Goal: Transaction & Acquisition: Purchase product/service

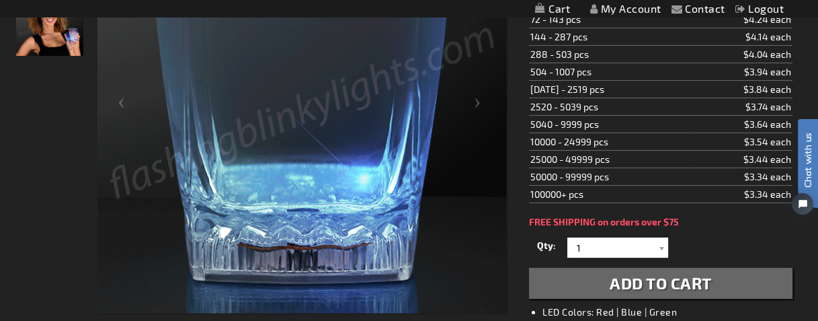
scroll to position [223, 0]
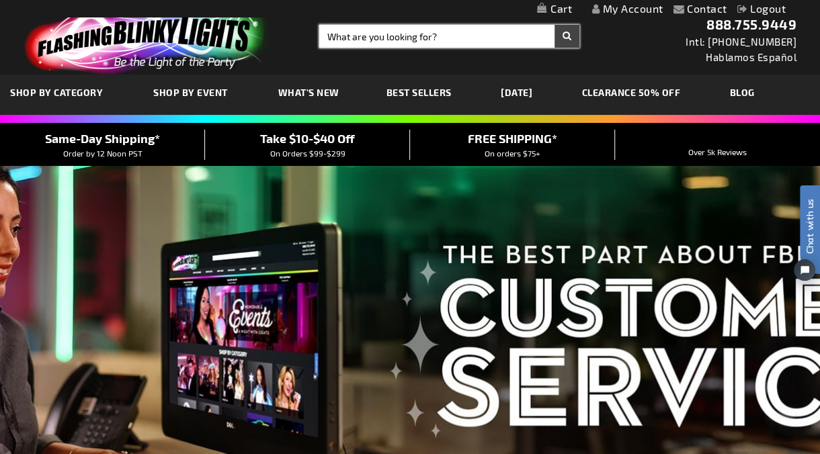
click at [385, 37] on input "Search" at bounding box center [449, 36] width 260 height 23
type input "11832"
click at [554, 25] on button "Search" at bounding box center [566, 36] width 25 height 23
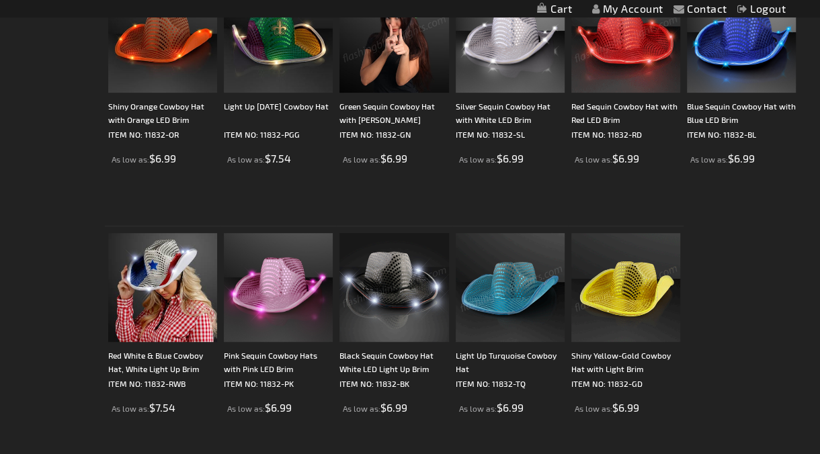
click at [417, 273] on img at bounding box center [393, 287] width 109 height 109
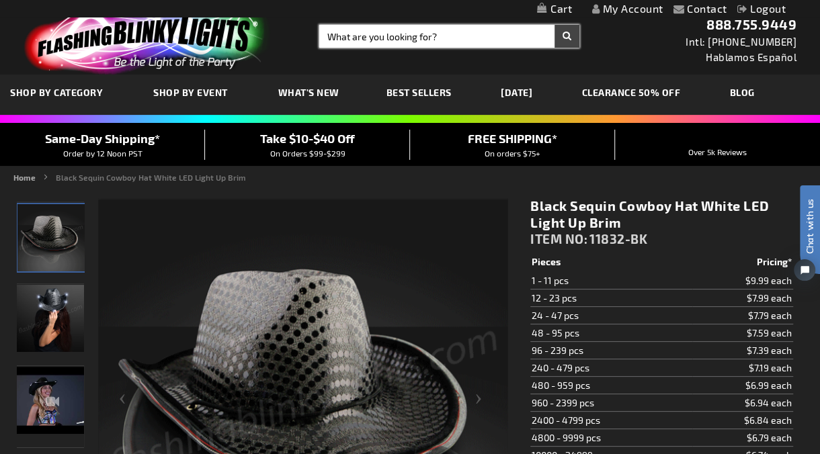
click at [432, 39] on input "Search" at bounding box center [449, 36] width 260 height 23
type input "12541"
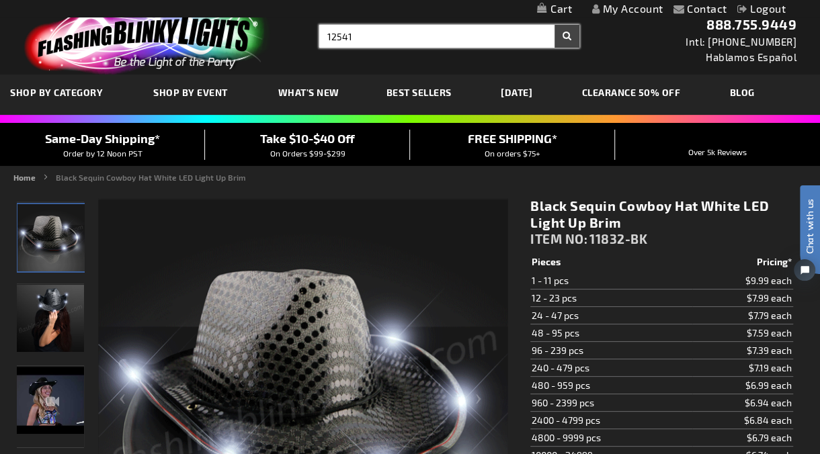
click at [554, 25] on button "Search" at bounding box center [566, 36] width 25 height 23
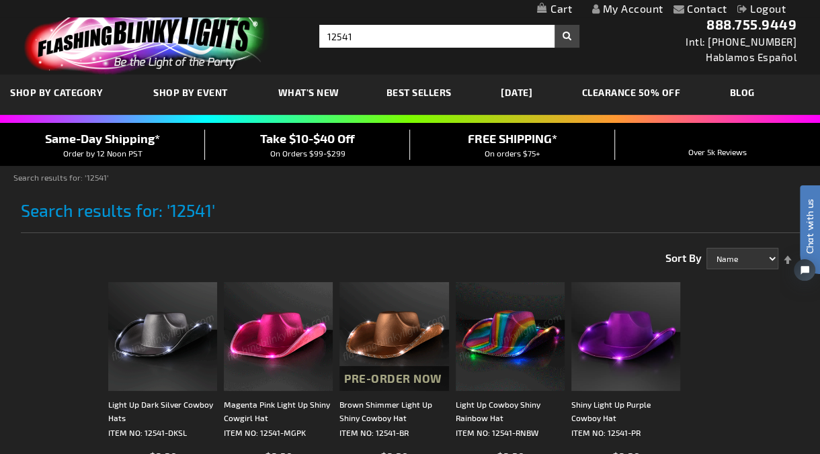
click at [149, 314] on img at bounding box center [162, 336] width 109 height 109
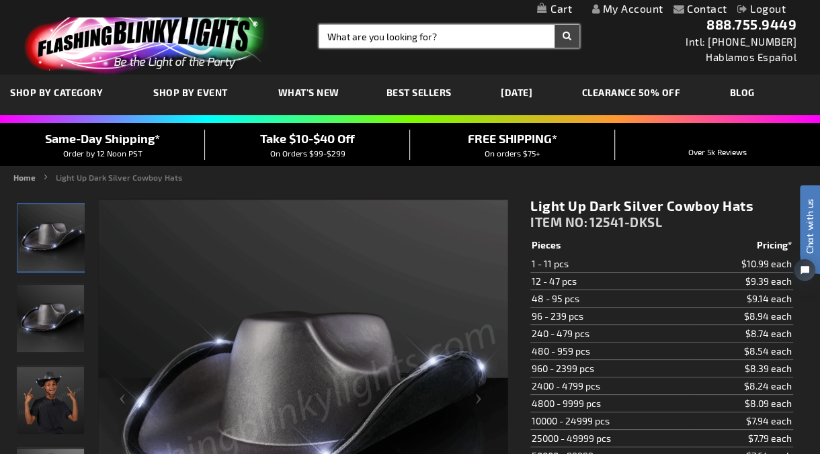
click at [362, 34] on input "Search" at bounding box center [449, 36] width 260 height 23
click at [403, 40] on input "Search" at bounding box center [449, 36] width 260 height 23
type input "11440"
click at [554, 25] on button "Search" at bounding box center [566, 36] width 25 height 23
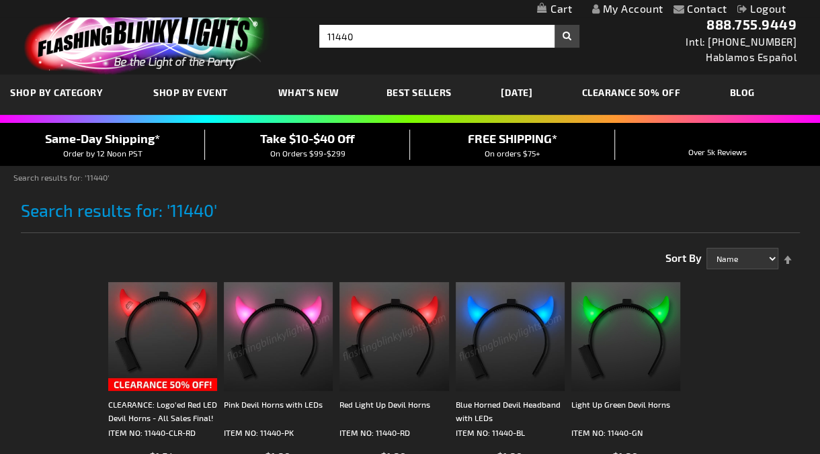
click at [471, 296] on img at bounding box center [510, 336] width 109 height 109
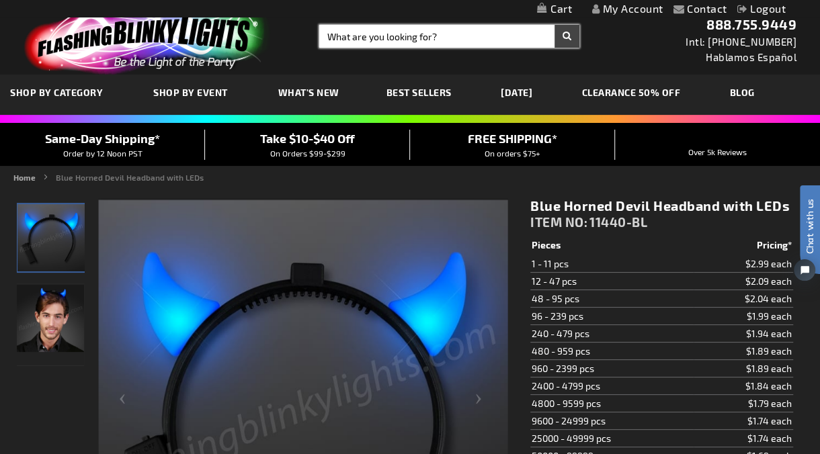
click at [349, 42] on input "Search" at bounding box center [449, 36] width 260 height 23
click at [455, 34] on input "Search" at bounding box center [449, 36] width 260 height 23
type input "12131"
click at [554, 25] on button "Search" at bounding box center [566, 36] width 25 height 23
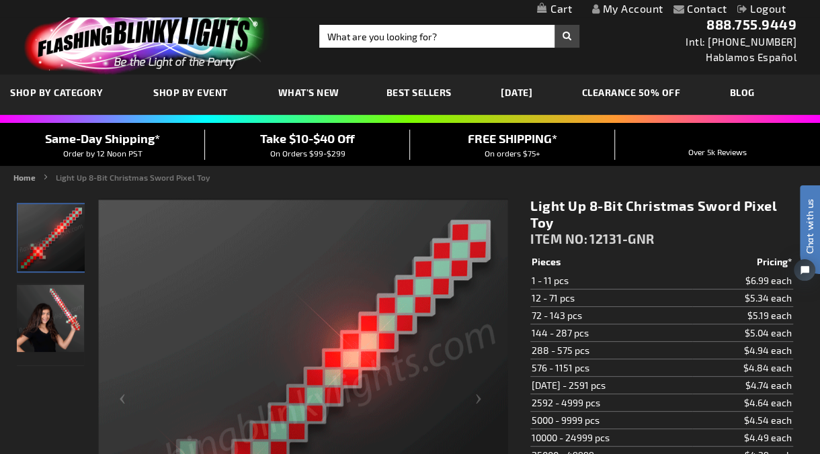
click at [157, 26] on img at bounding box center [144, 38] width 262 height 73
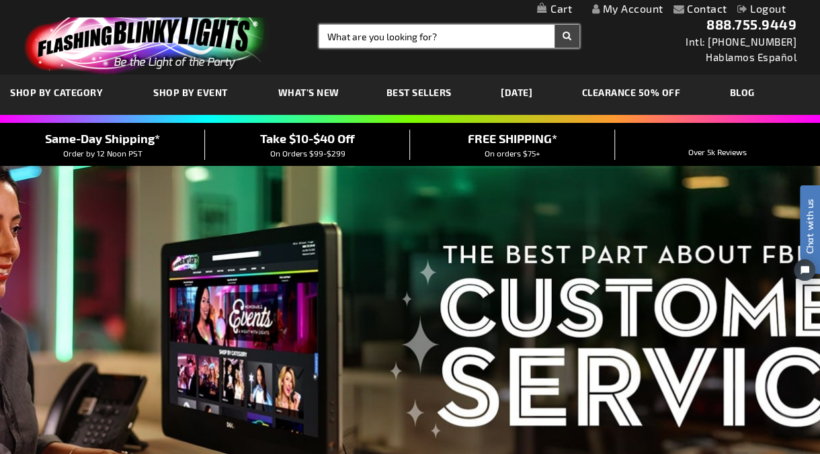
click at [372, 36] on input "Search" at bounding box center [449, 36] width 260 height 23
type input "11920"
click at [554, 25] on button "Search" at bounding box center [566, 36] width 25 height 23
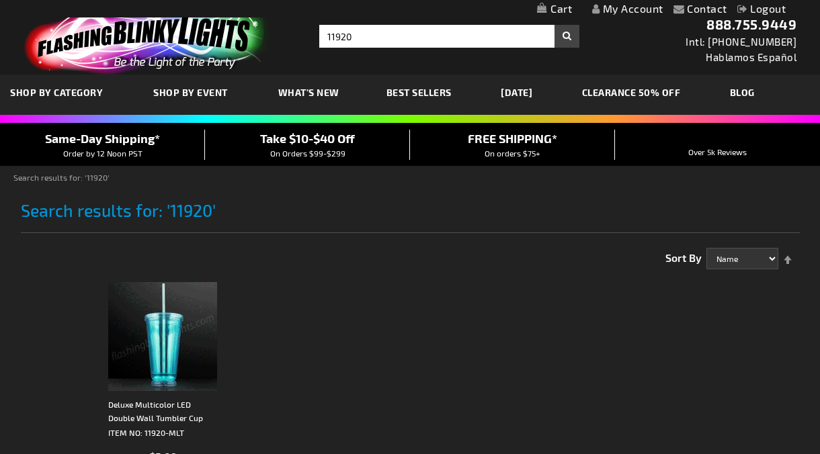
click at [146, 358] on img at bounding box center [162, 336] width 109 height 109
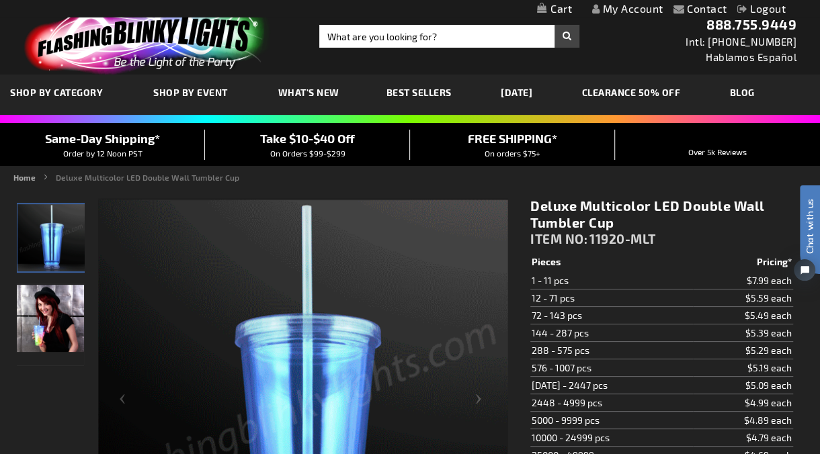
click at [179, 58] on img at bounding box center [144, 38] width 262 height 73
